Goal: Task Accomplishment & Management: Manage account settings

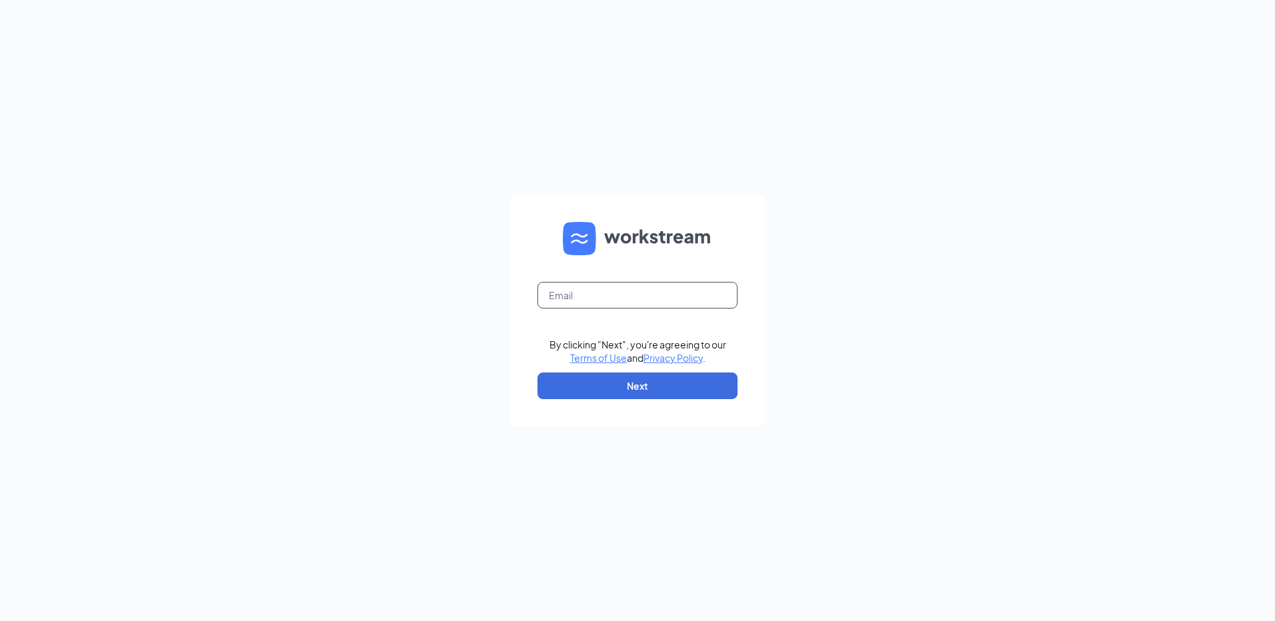
click at [591, 288] on input "text" at bounding box center [637, 295] width 200 height 27
type input "bk4934@dakotapartnersinc.com"
click at [607, 377] on button "Next" at bounding box center [637, 386] width 200 height 27
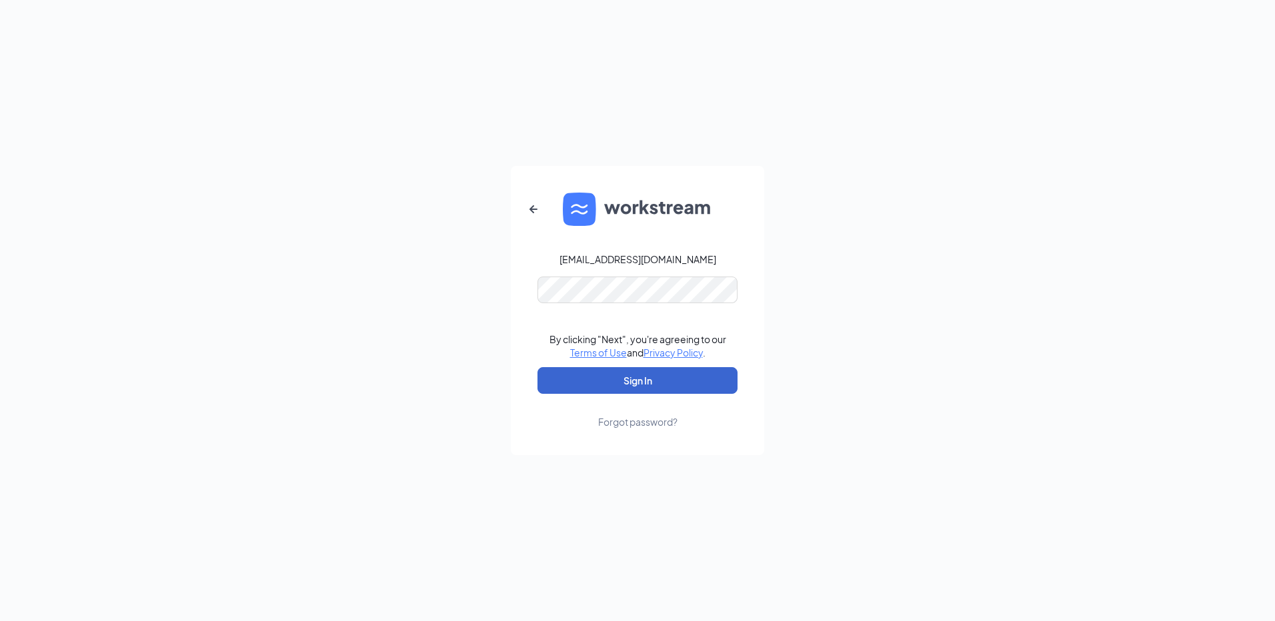
click at [607, 371] on button "Sign In" at bounding box center [637, 380] width 200 height 27
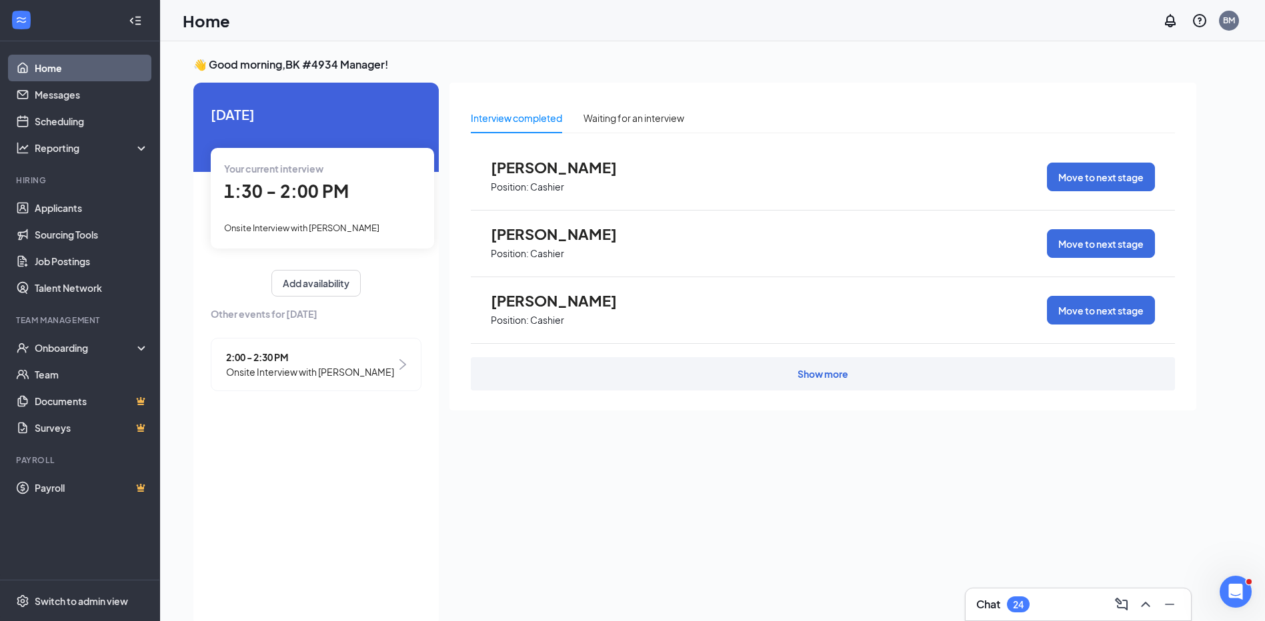
click at [281, 219] on div "Your current interview 1:30 - 2:00 PM Onsite Interview with [PERSON_NAME]" at bounding box center [322, 198] width 223 height 100
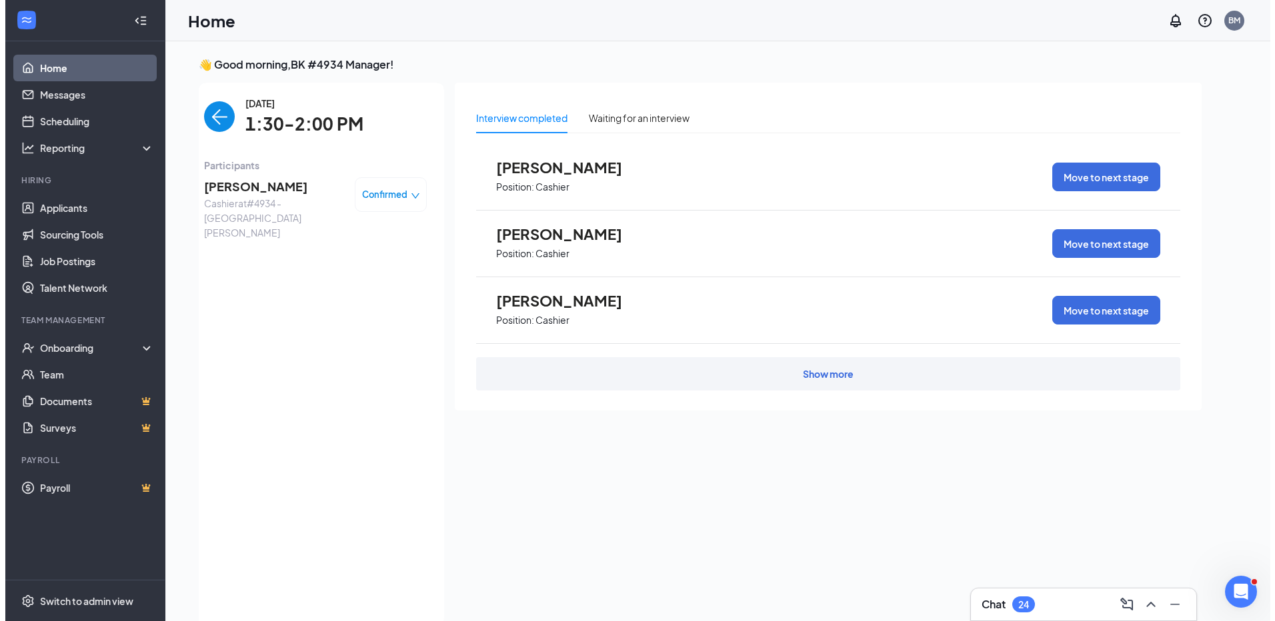
scroll to position [5, 0]
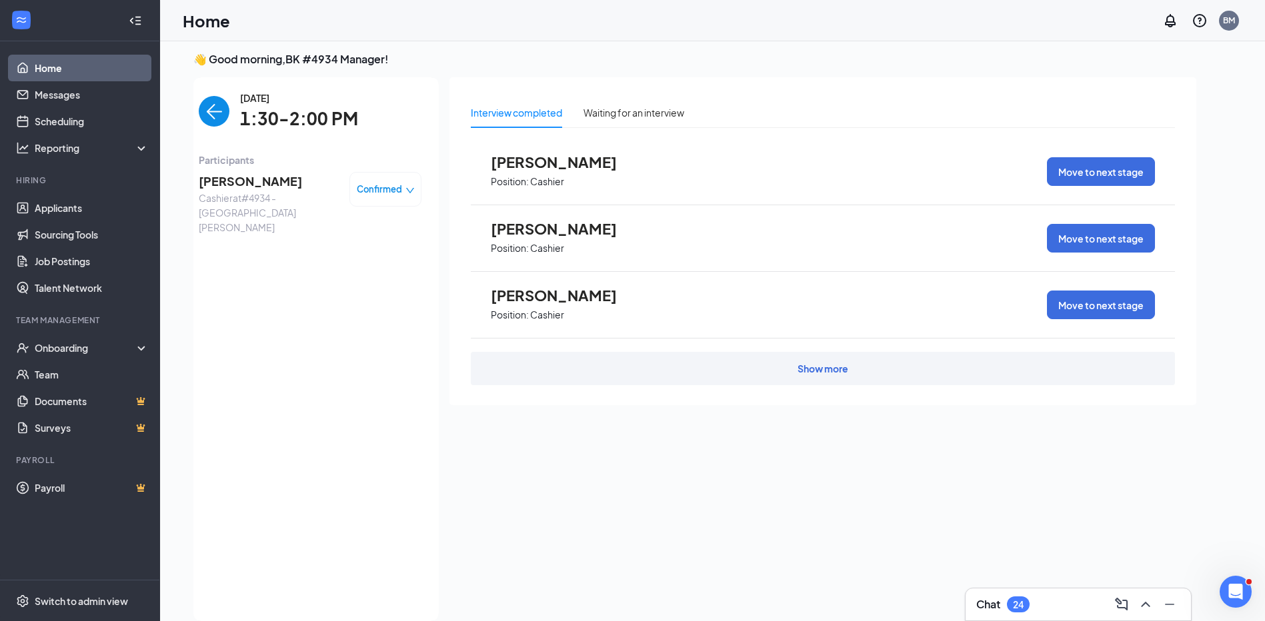
click at [413, 188] on icon "down" at bounding box center [410, 190] width 8 height 5
click at [228, 203] on span "Cashier at #4934 - [GEOGRAPHIC_DATA][PERSON_NAME]" at bounding box center [269, 213] width 140 height 44
click at [227, 173] on span "[PERSON_NAME]" at bounding box center [269, 181] width 140 height 19
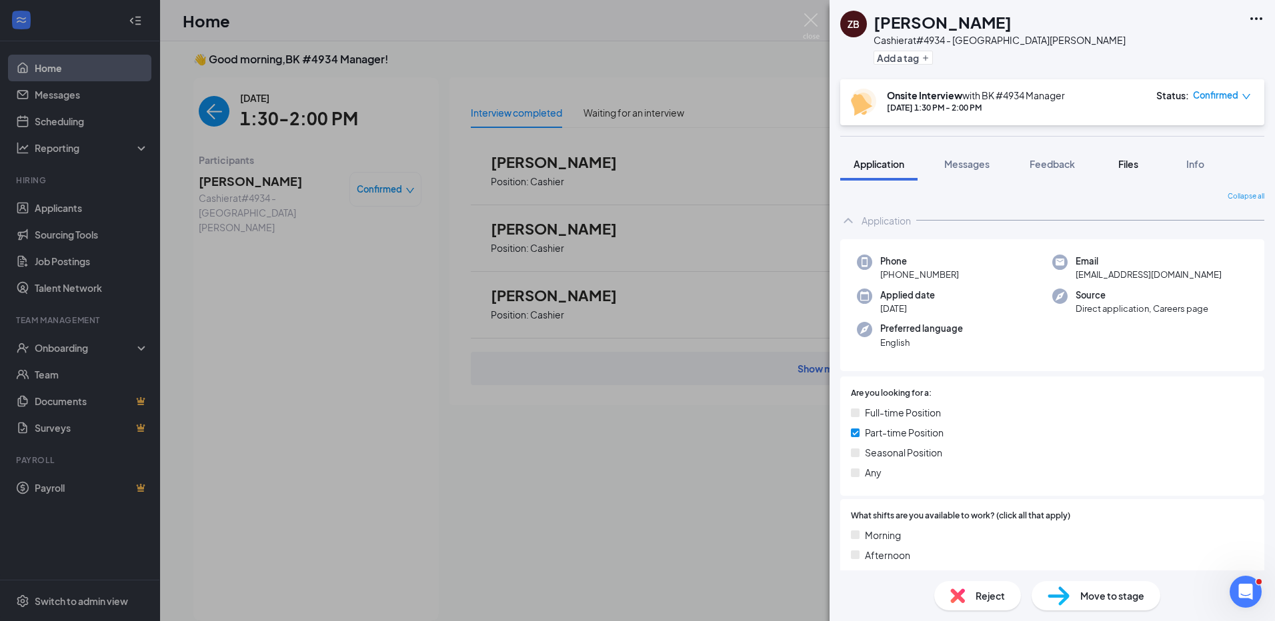
click at [1118, 157] on div "Files" at bounding box center [1128, 163] width 27 height 13
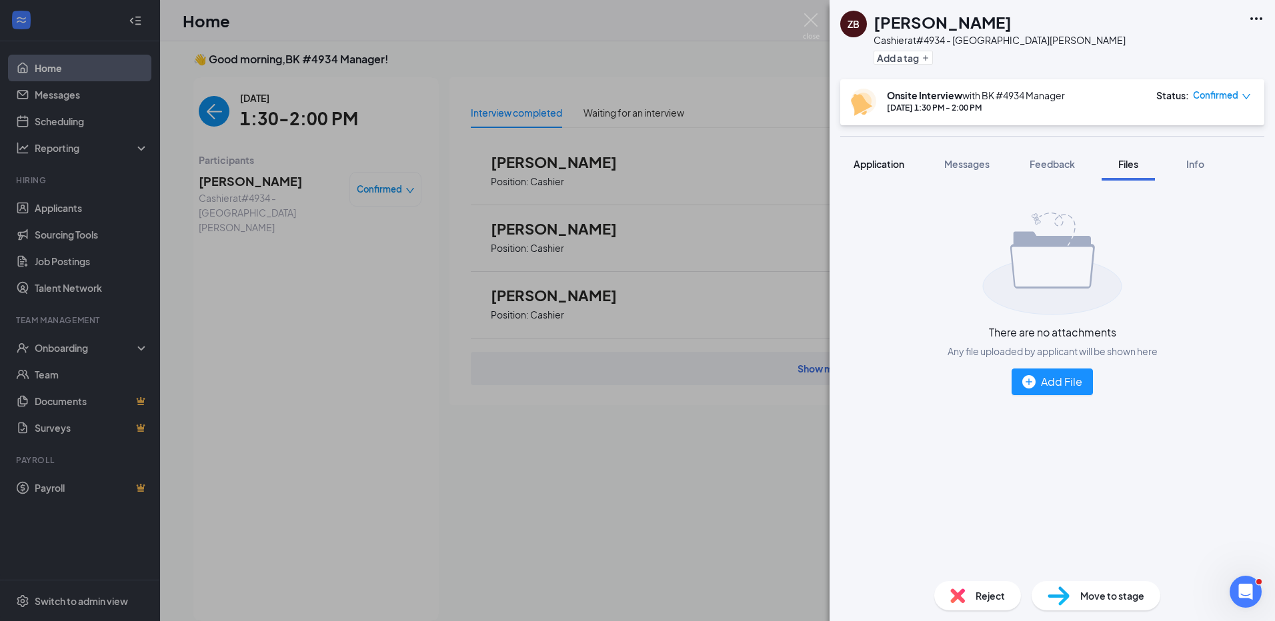
click at [876, 174] on button "Application" at bounding box center [878, 163] width 77 height 33
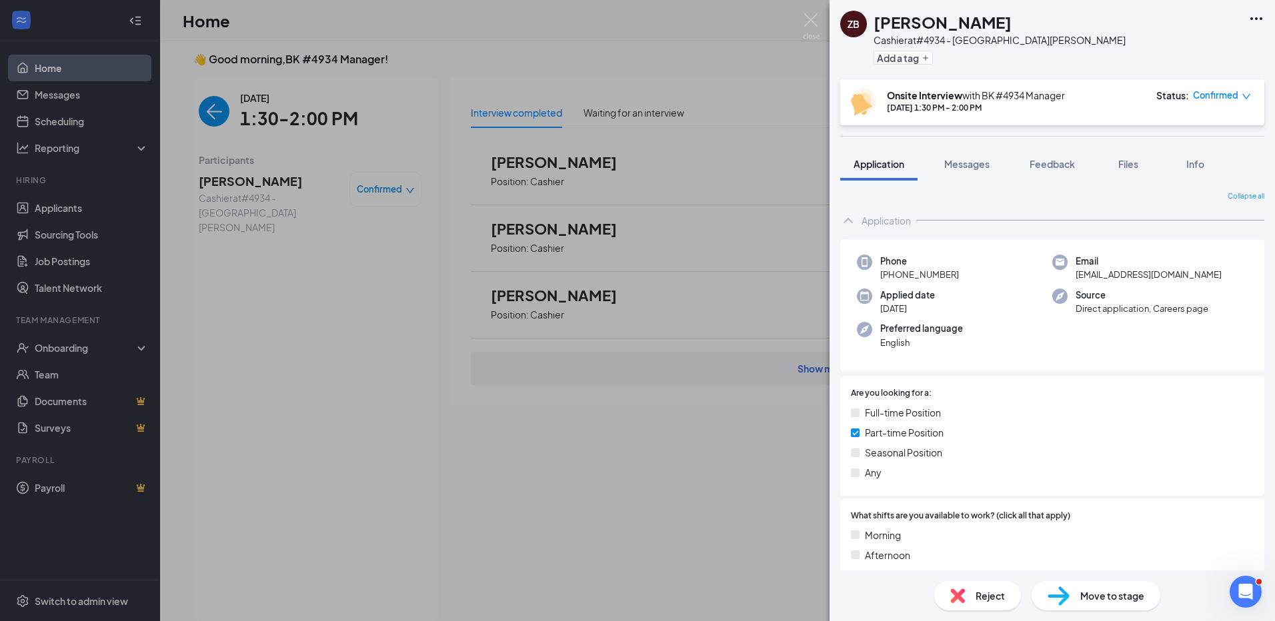
click at [1254, 22] on icon "Ellipses" at bounding box center [1256, 19] width 16 height 16
click at [1201, 53] on link "View full application" at bounding box center [1184, 49] width 144 height 13
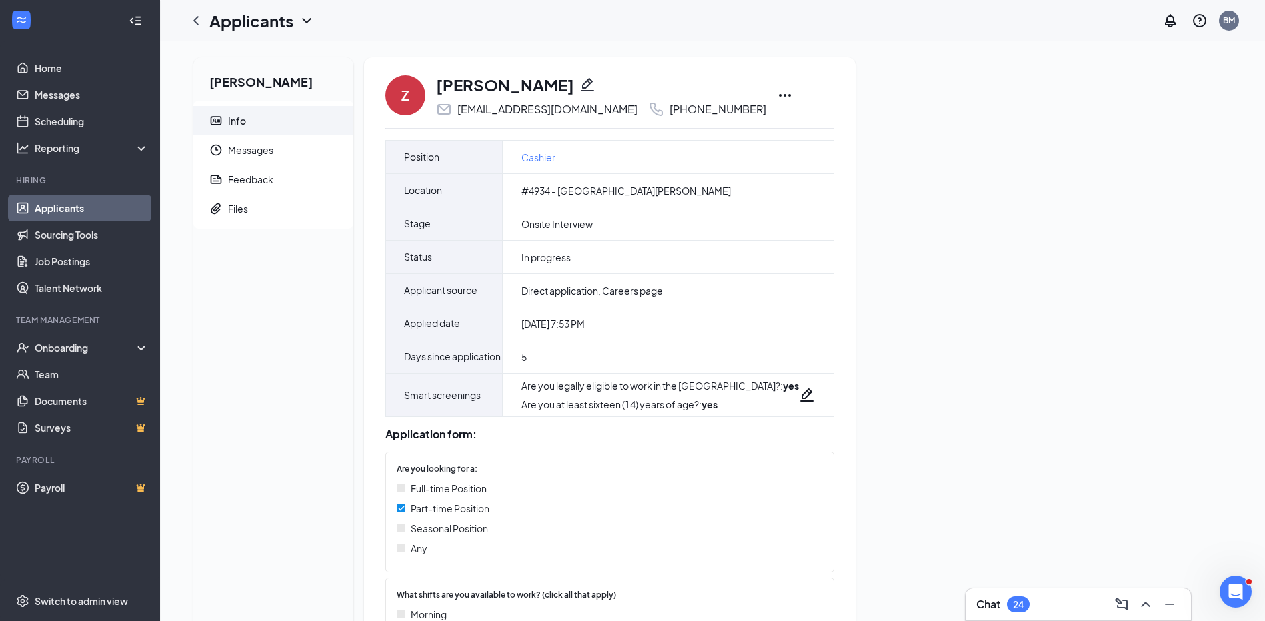
click at [777, 100] on icon "Ellipses" at bounding box center [785, 95] width 16 height 16
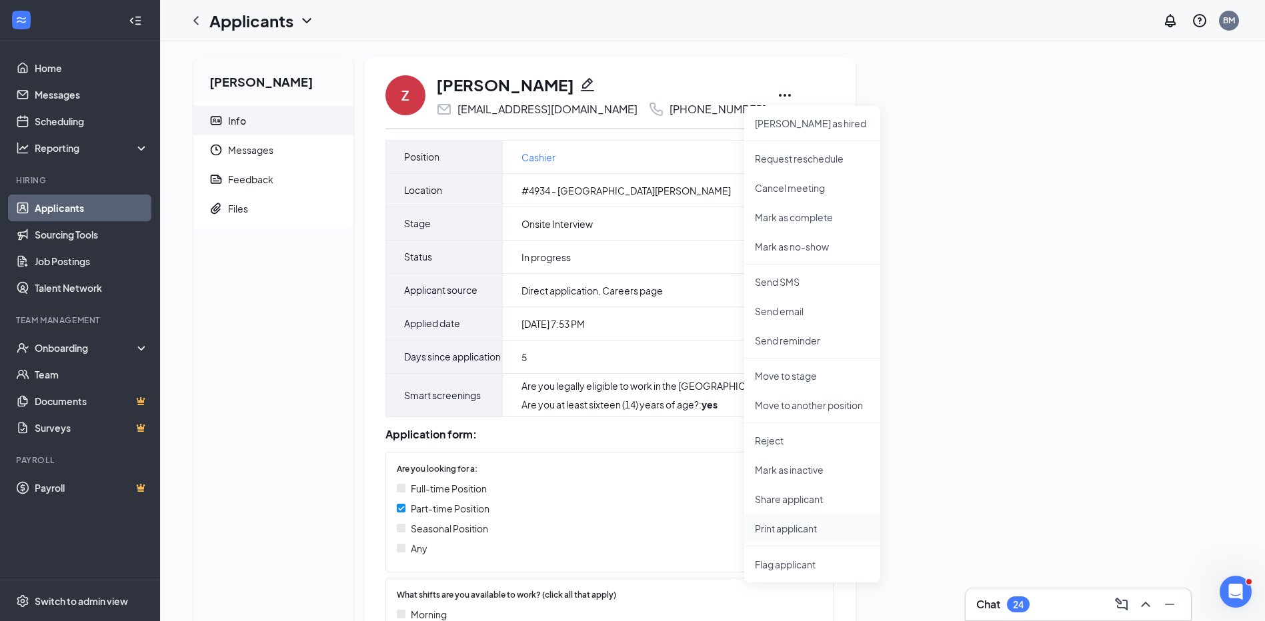
click at [788, 533] on p "Print applicant" at bounding box center [812, 528] width 115 height 13
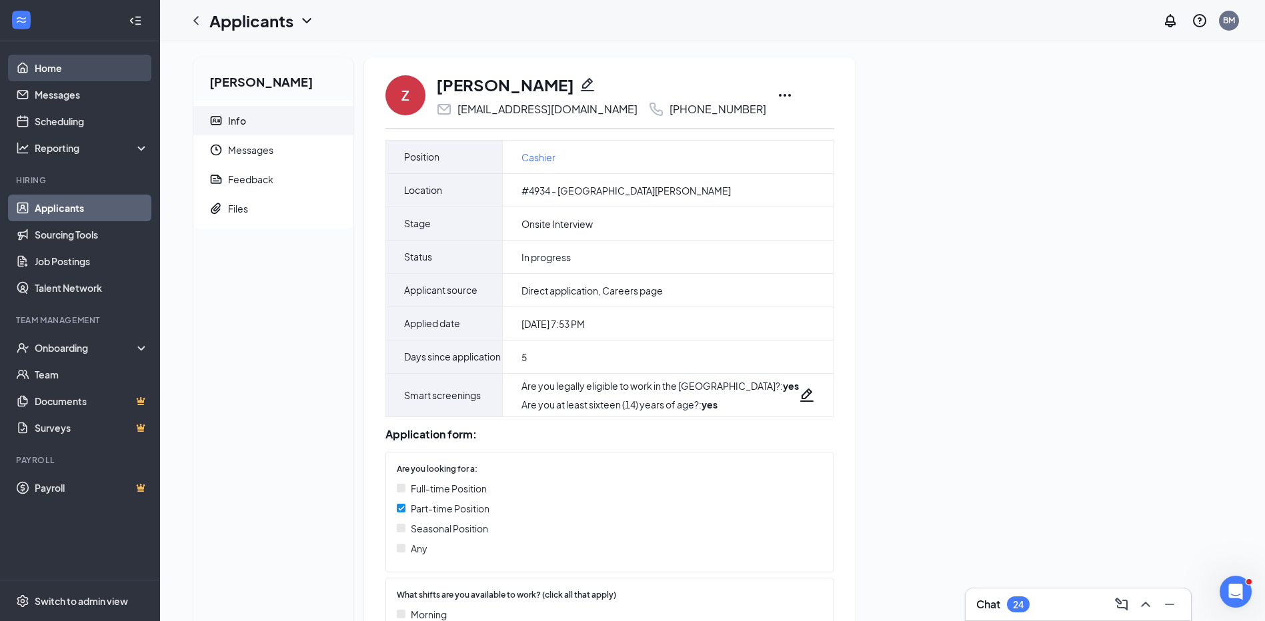
click at [35, 62] on link "Home" at bounding box center [92, 68] width 114 height 27
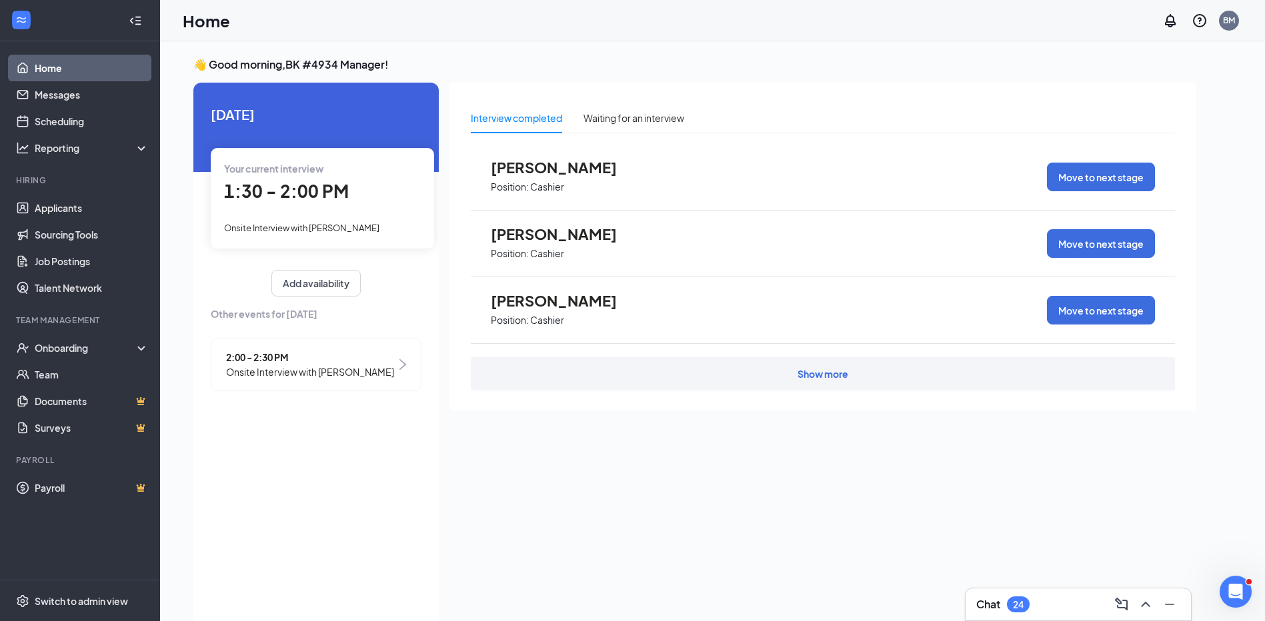
click at [309, 357] on span "2:00 - 2:30 PM" at bounding box center [310, 357] width 168 height 15
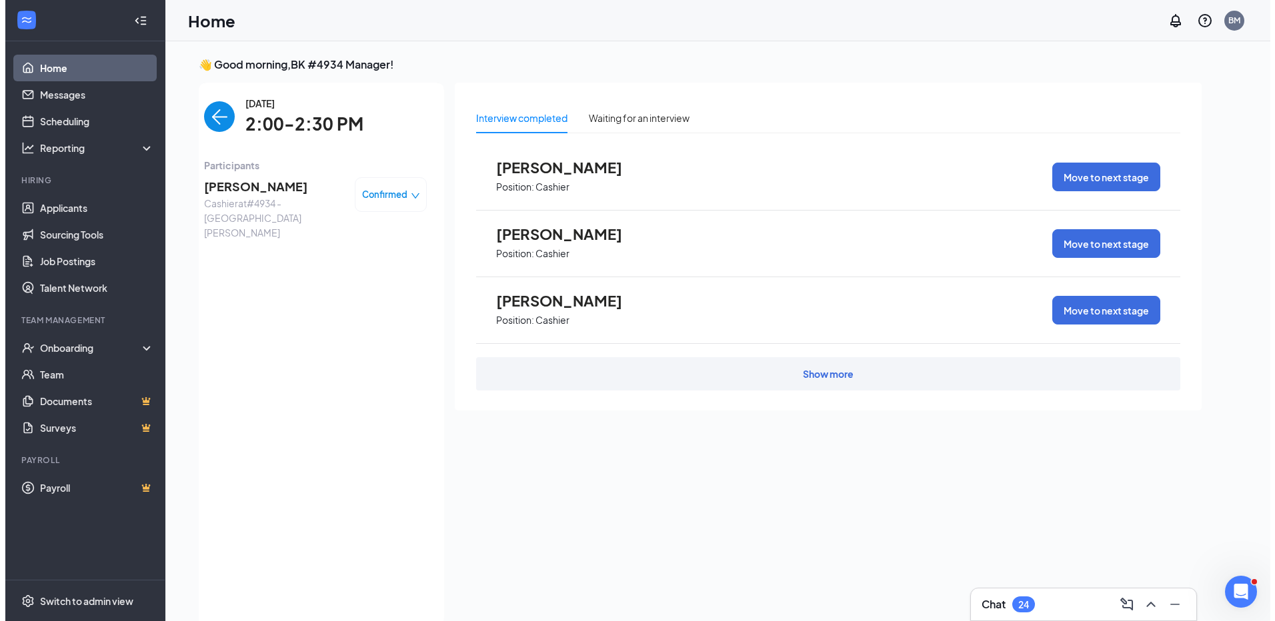
scroll to position [5, 0]
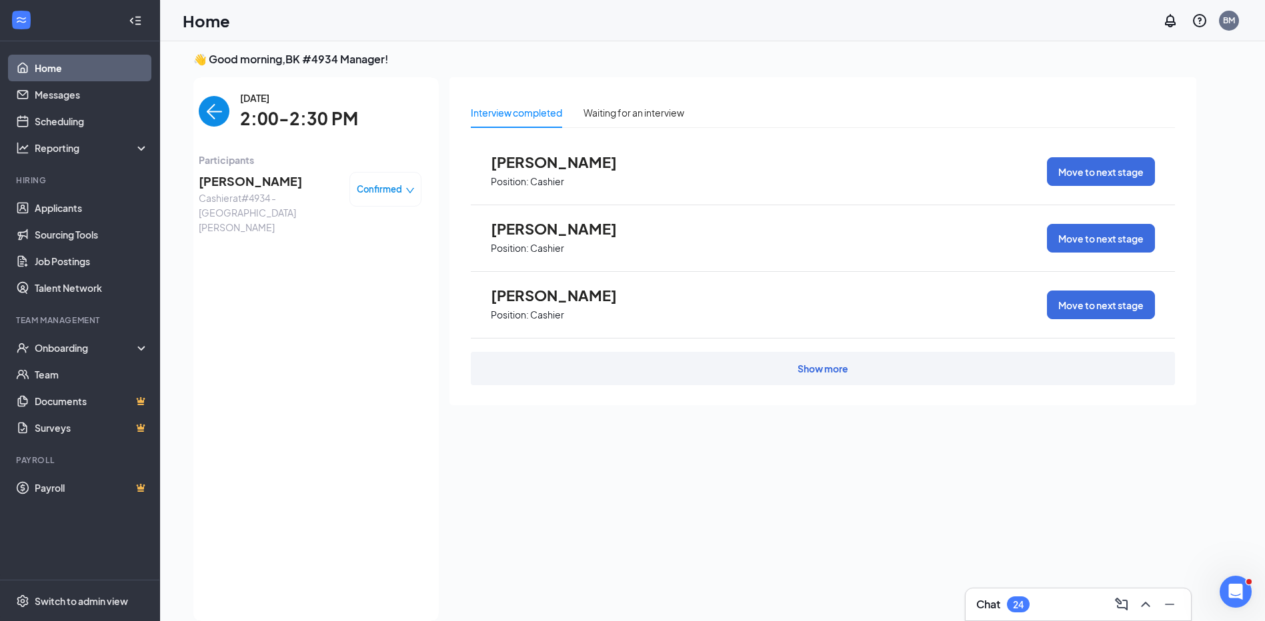
click at [397, 197] on div "Confirmed" at bounding box center [385, 189] width 72 height 35
click at [233, 178] on span "Zoe Kpaan" at bounding box center [269, 181] width 140 height 19
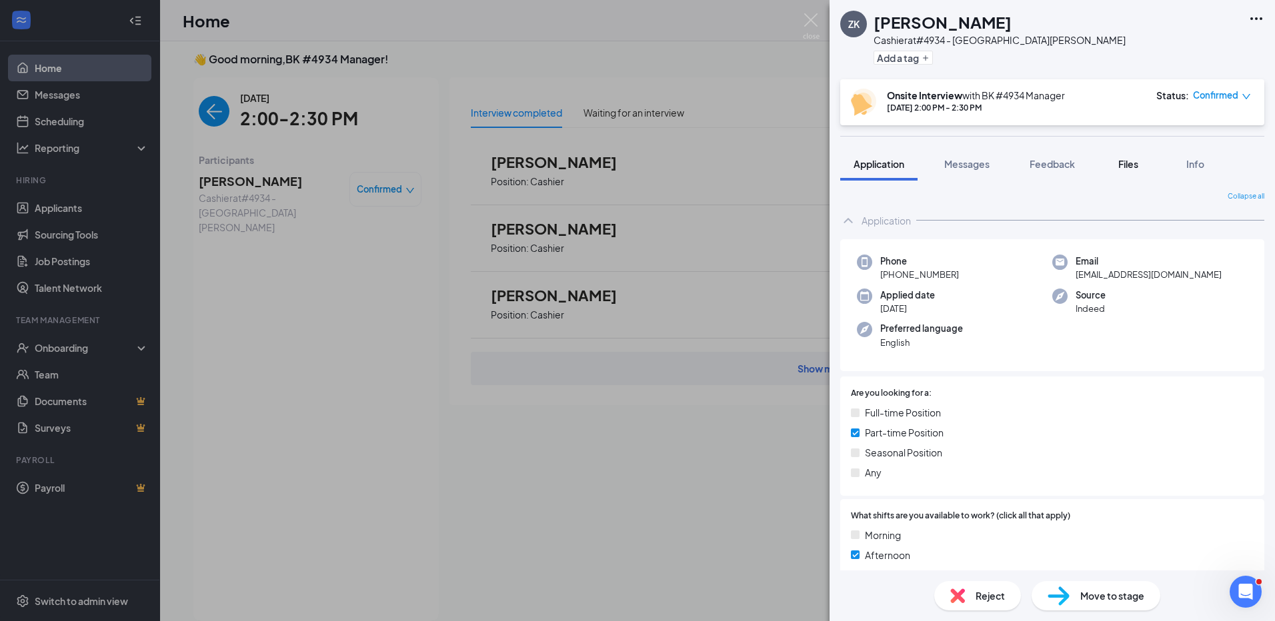
click at [1138, 163] on span "Files" at bounding box center [1128, 164] width 20 height 12
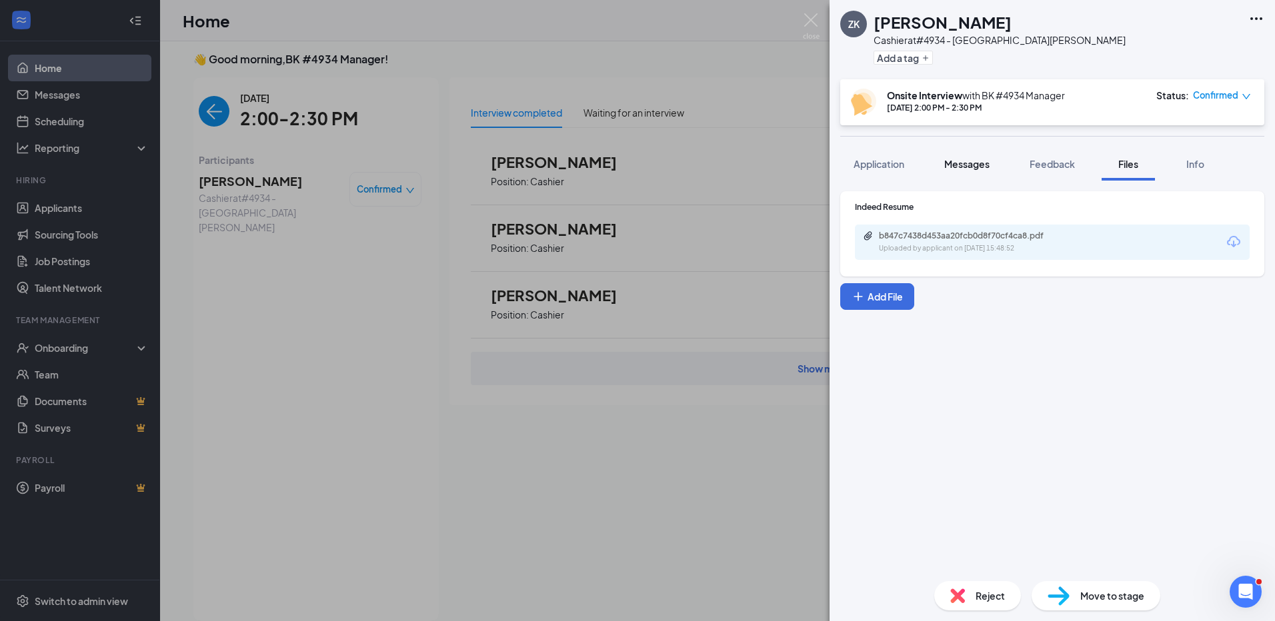
click at [954, 162] on span "Messages" at bounding box center [966, 164] width 45 height 12
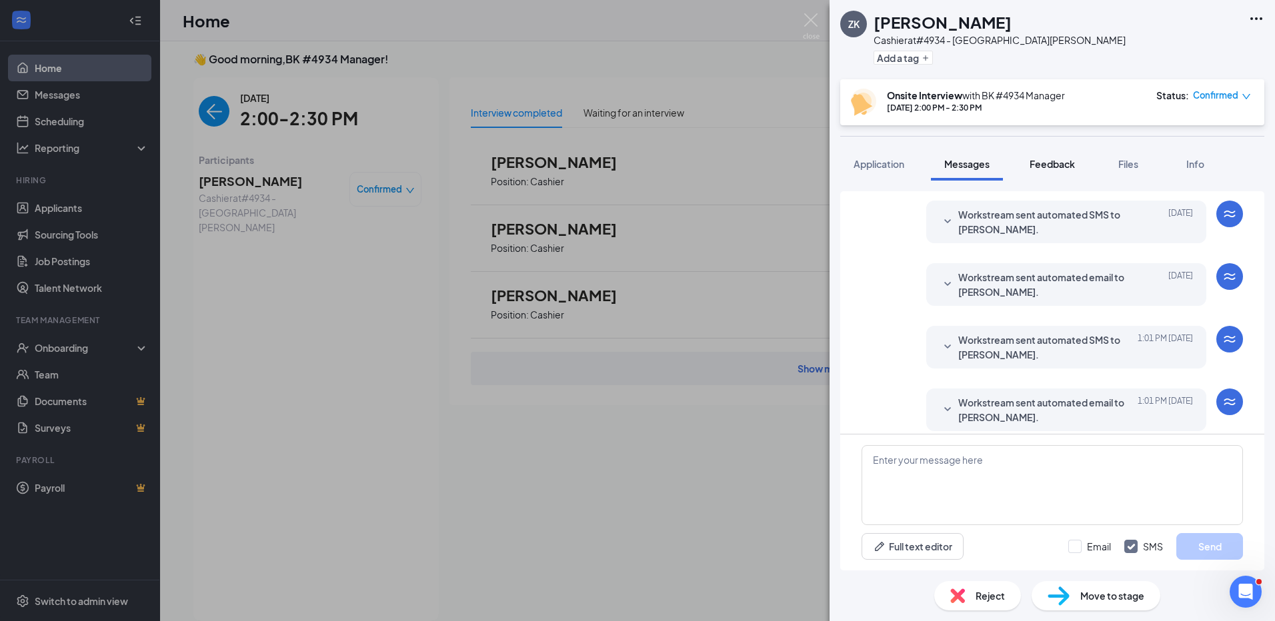
scroll to position [379, 0]
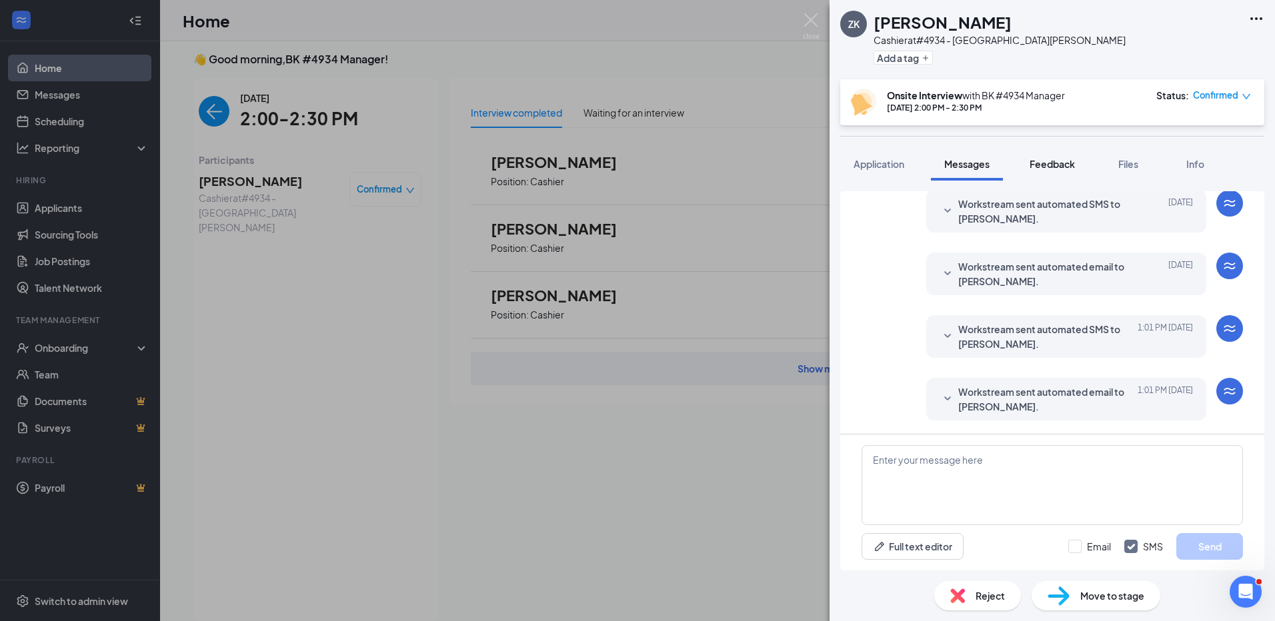
drag, startPoint x: 1133, startPoint y: 167, endPoint x: 1061, endPoint y: 178, distance: 72.8
click at [1132, 168] on span "Files" at bounding box center [1128, 164] width 20 height 12
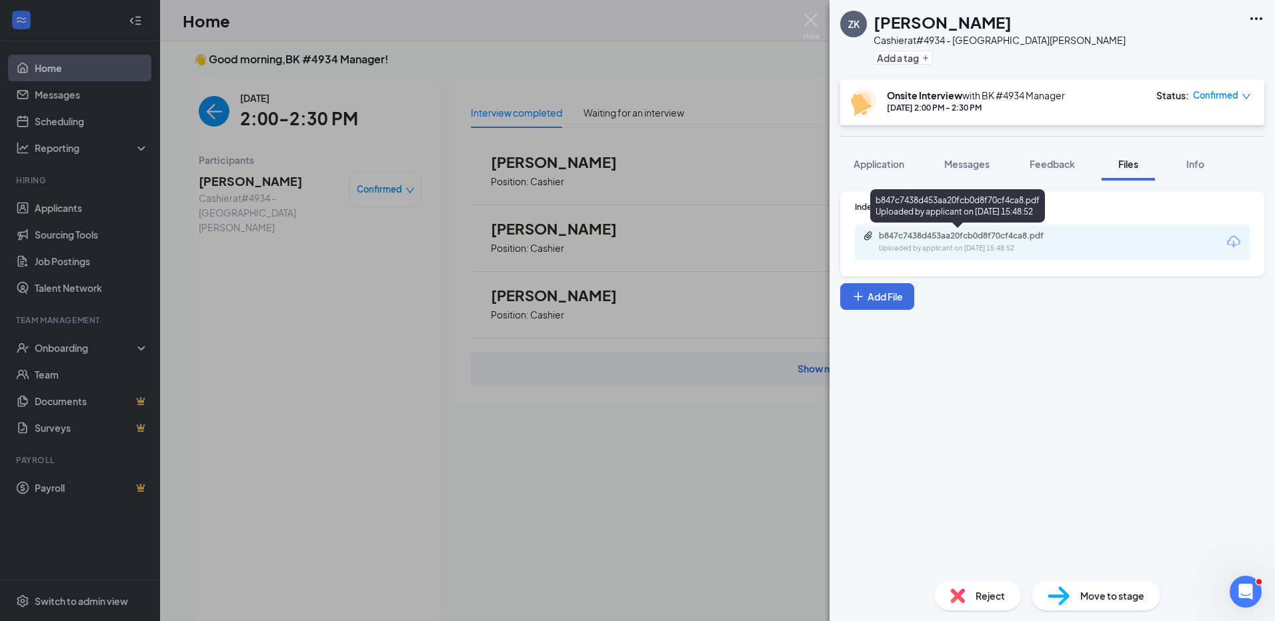
click at [984, 247] on div "Uploaded by applicant on Aug 21, 2025 at 15:48:52" at bounding box center [979, 248] width 200 height 11
click at [813, 23] on img at bounding box center [811, 26] width 17 height 26
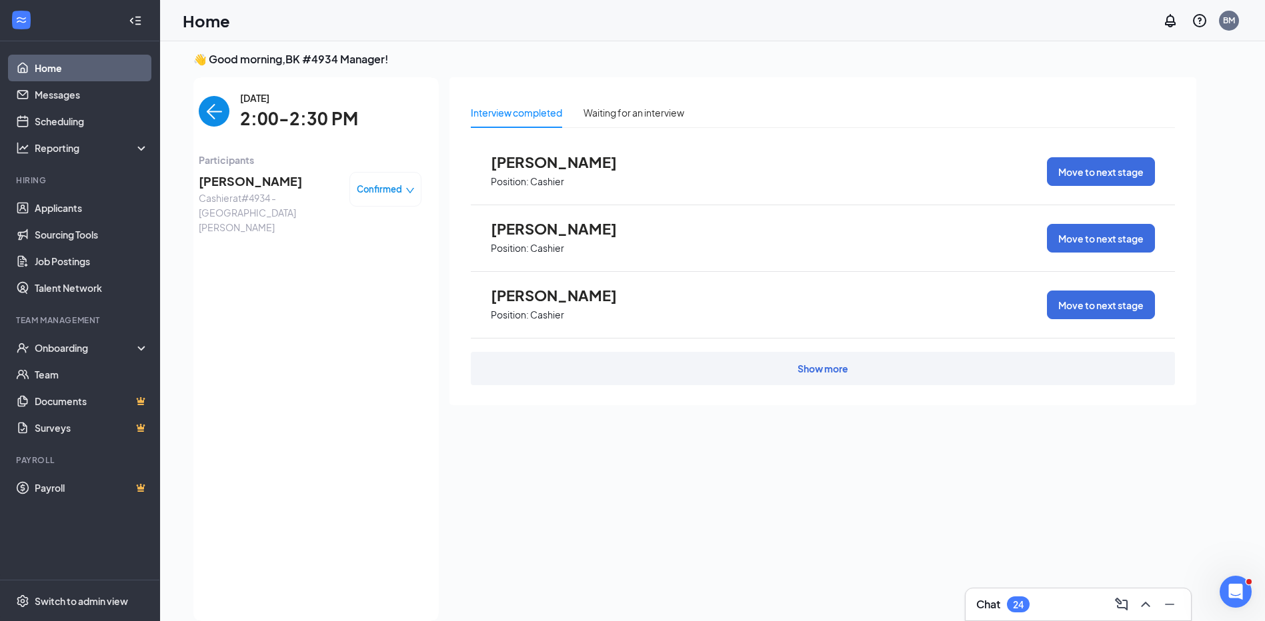
click at [245, 180] on span "Zoe Kpaan" at bounding box center [269, 181] width 140 height 19
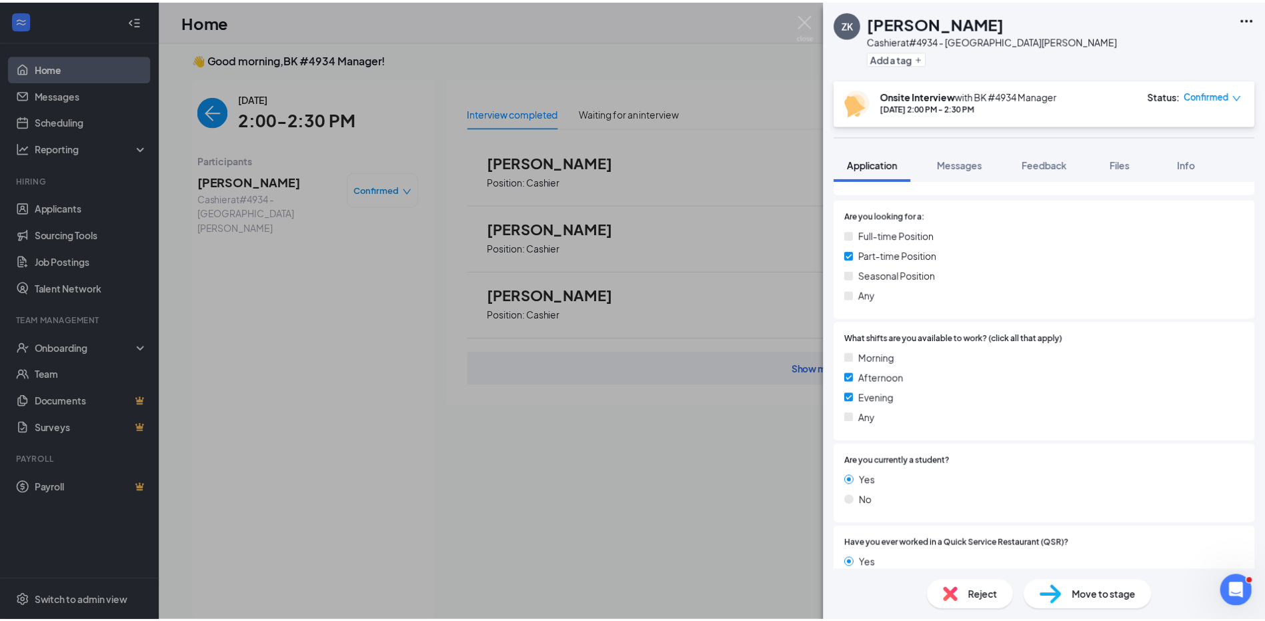
scroll to position [65, 0]
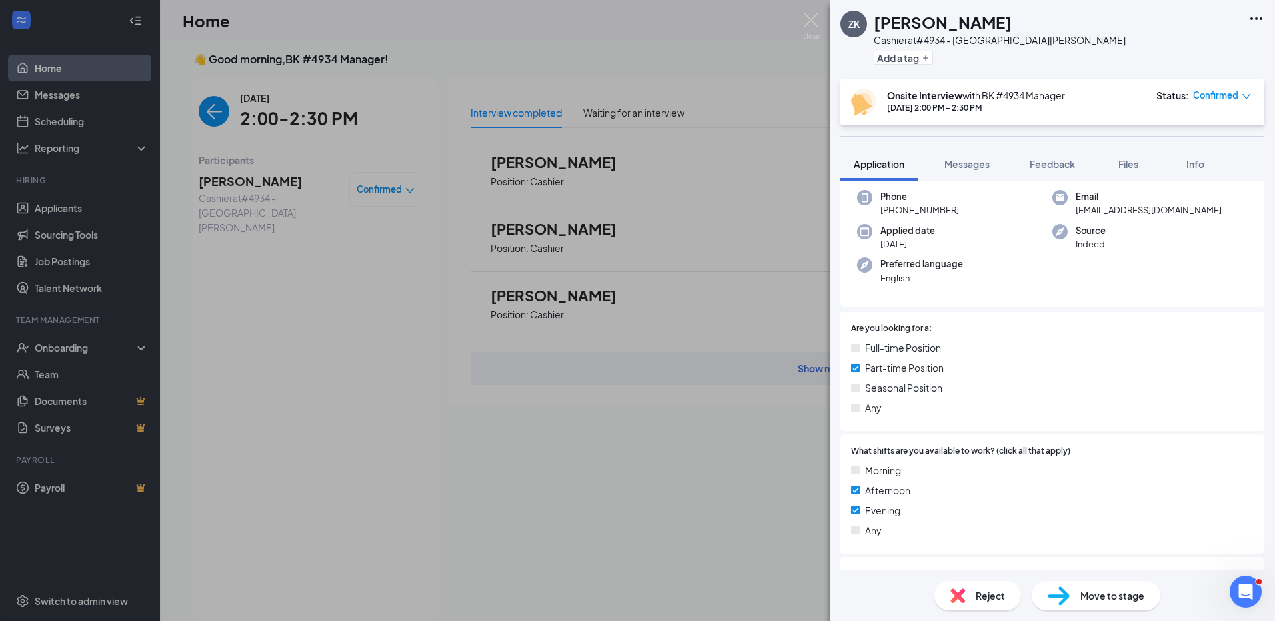
click at [806, 11] on div "ZK Zoe Kpaan Cashier at #4934 - SOUTH MOORHEAD Add a tag Onsite Interview with …" at bounding box center [637, 310] width 1275 height 621
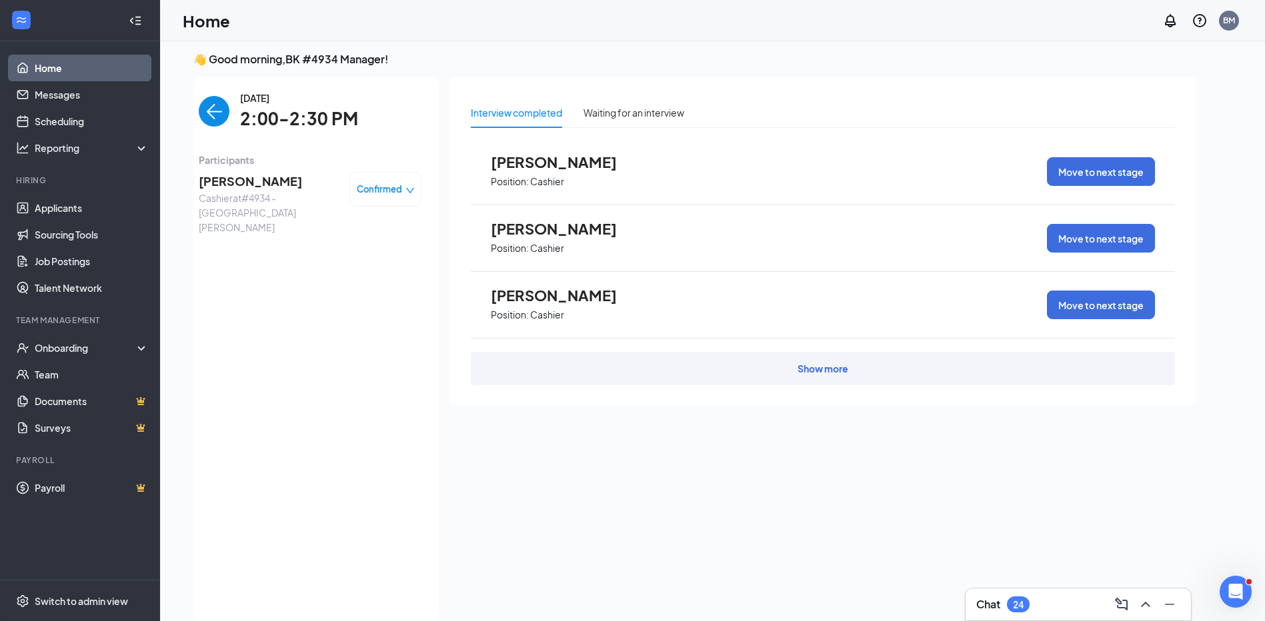
click at [807, 17] on div "Home BM" at bounding box center [712, 20] width 1105 height 41
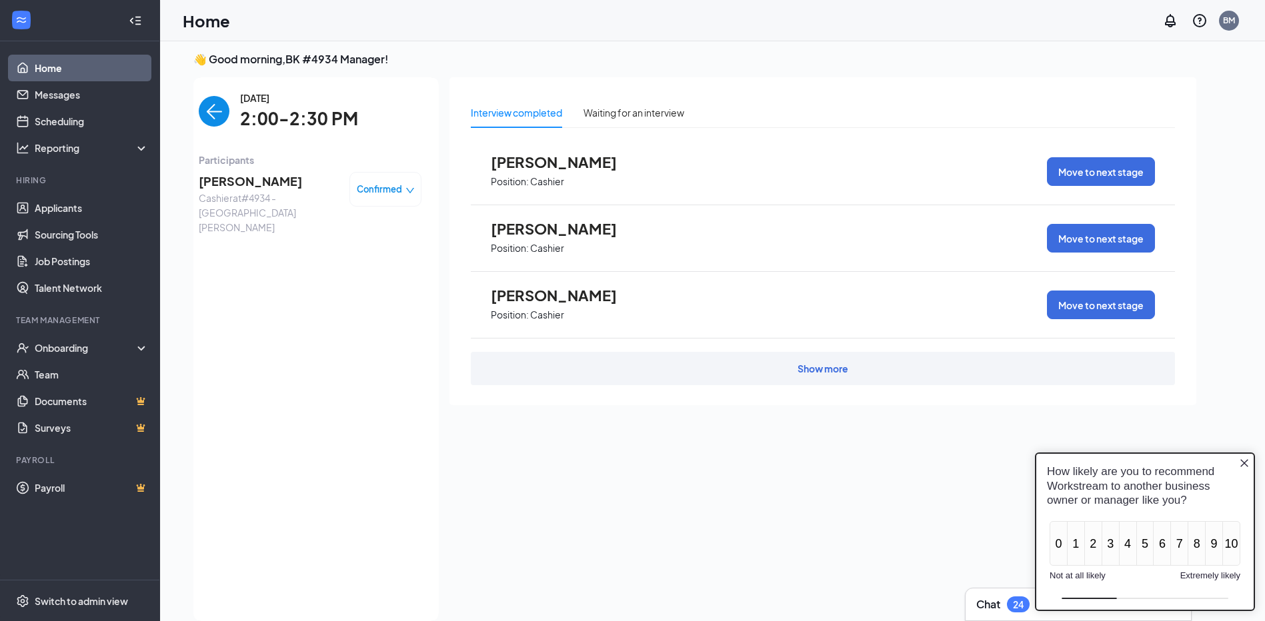
scroll to position [28, 0]
